Goal: Task Accomplishment & Management: Use online tool/utility

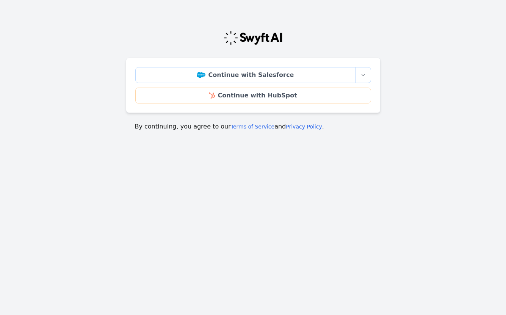
click at [197, 106] on div "Continue with Salesforce More sign-in options Continue with Salesforce Sandbox …" at bounding box center [253, 85] width 255 height 55
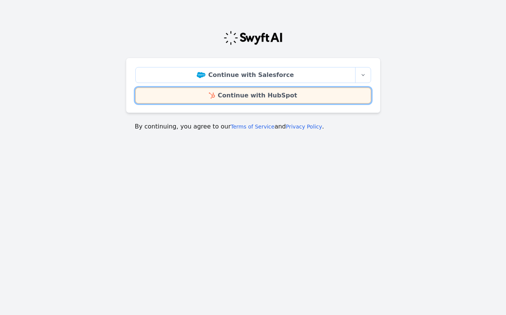
click at [213, 93] on link "Continue with HubSpot" at bounding box center [253, 96] width 236 height 16
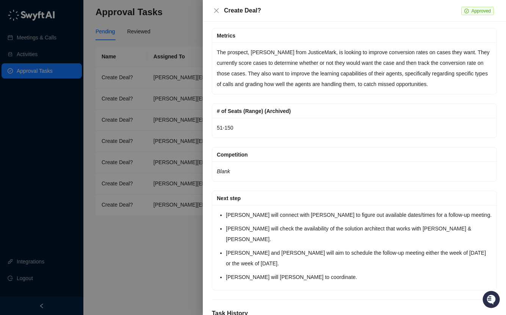
scroll to position [462, 0]
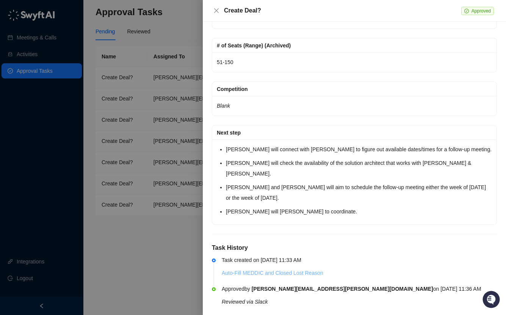
click at [249, 270] on link "Auto-Fill MEDDIC and Closed Lost Reason" at bounding box center [273, 273] width 102 height 6
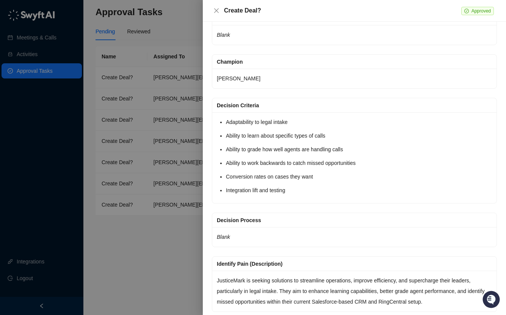
scroll to position [0, 0]
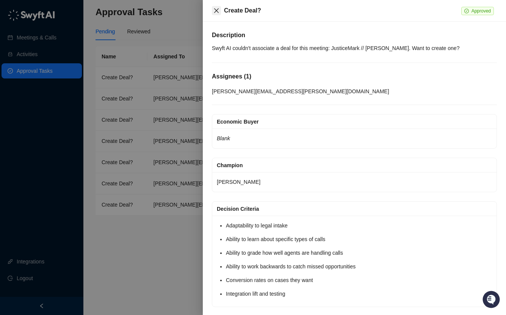
click at [216, 8] on icon "close" at bounding box center [216, 11] width 6 height 6
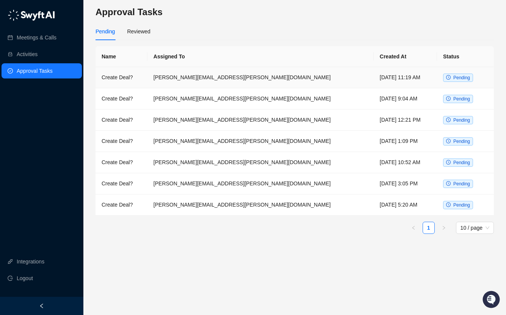
click at [219, 75] on td "toni.keller@laivly.com" at bounding box center [260, 77] width 226 height 21
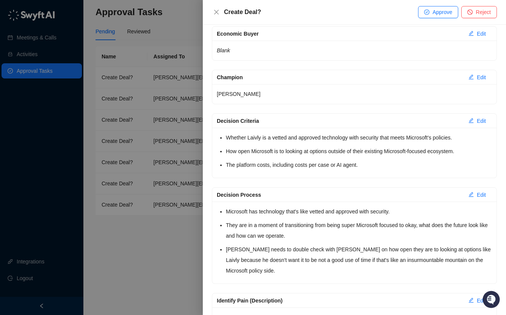
scroll to position [92, 0]
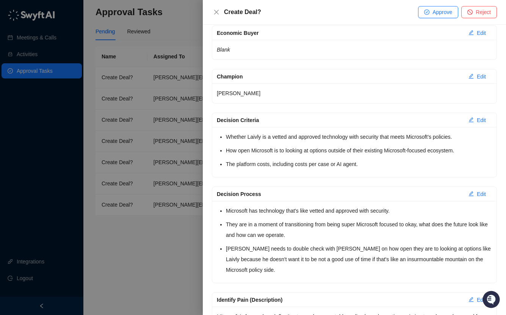
click at [130, 265] on div at bounding box center [253, 157] width 506 height 315
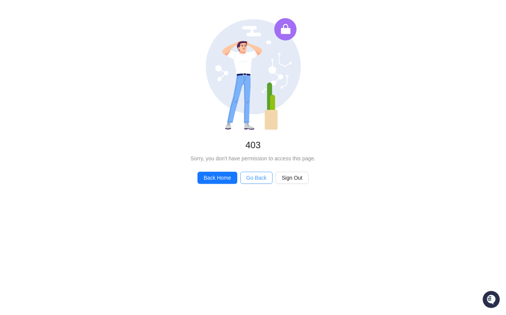
click at [256, 176] on span "Go Back" at bounding box center [256, 178] width 20 height 8
click at [256, 175] on span "Go Back" at bounding box center [256, 178] width 20 height 8
click at [224, 175] on span "Back Home" at bounding box center [216, 178] width 27 height 8
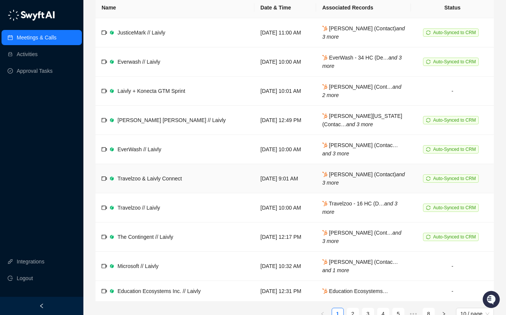
scroll to position [114, 0]
